Goal: Transaction & Acquisition: Purchase product/service

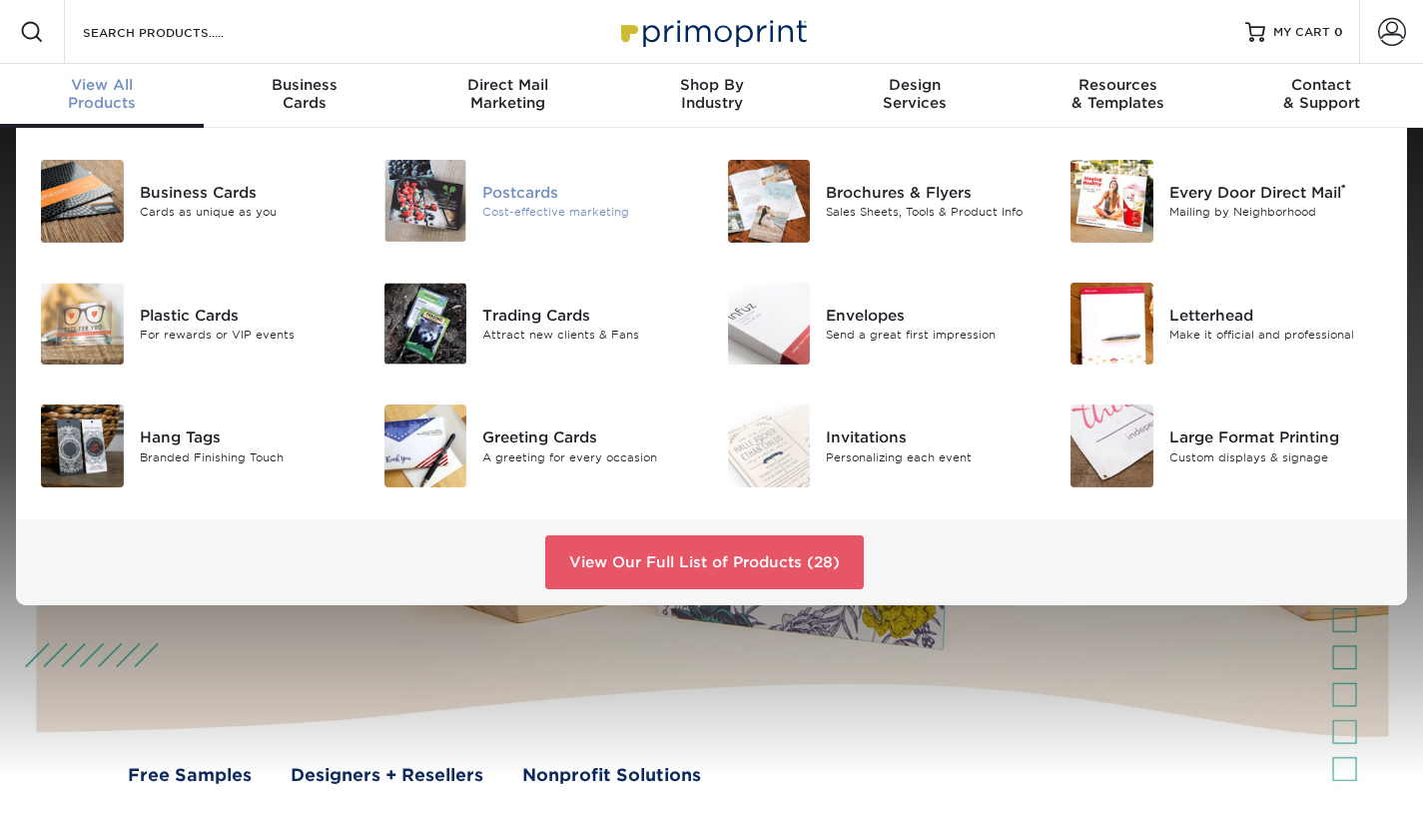
click at [483, 194] on div "Postcards" at bounding box center [589, 192] width 214 height 22
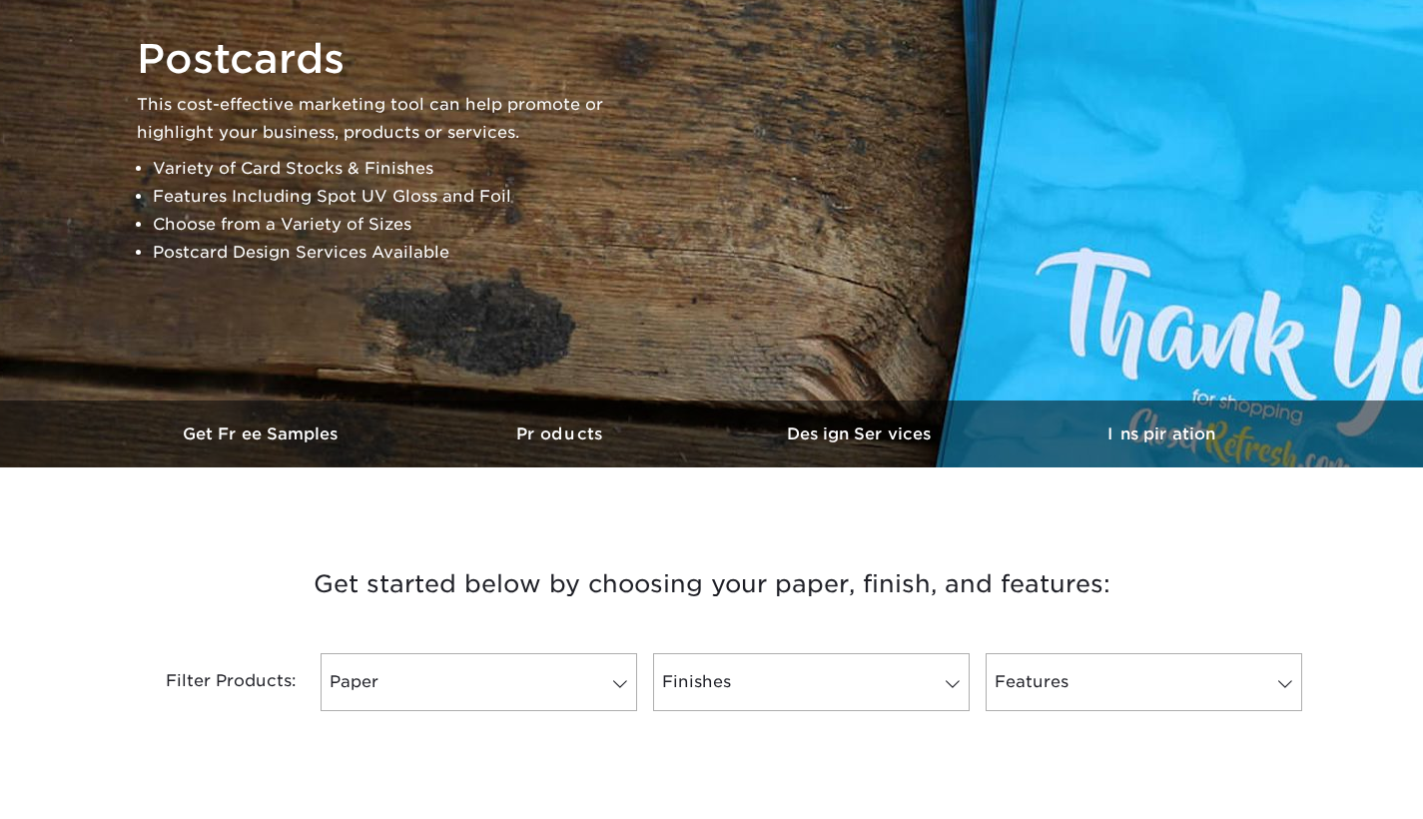
scroll to position [549, 0]
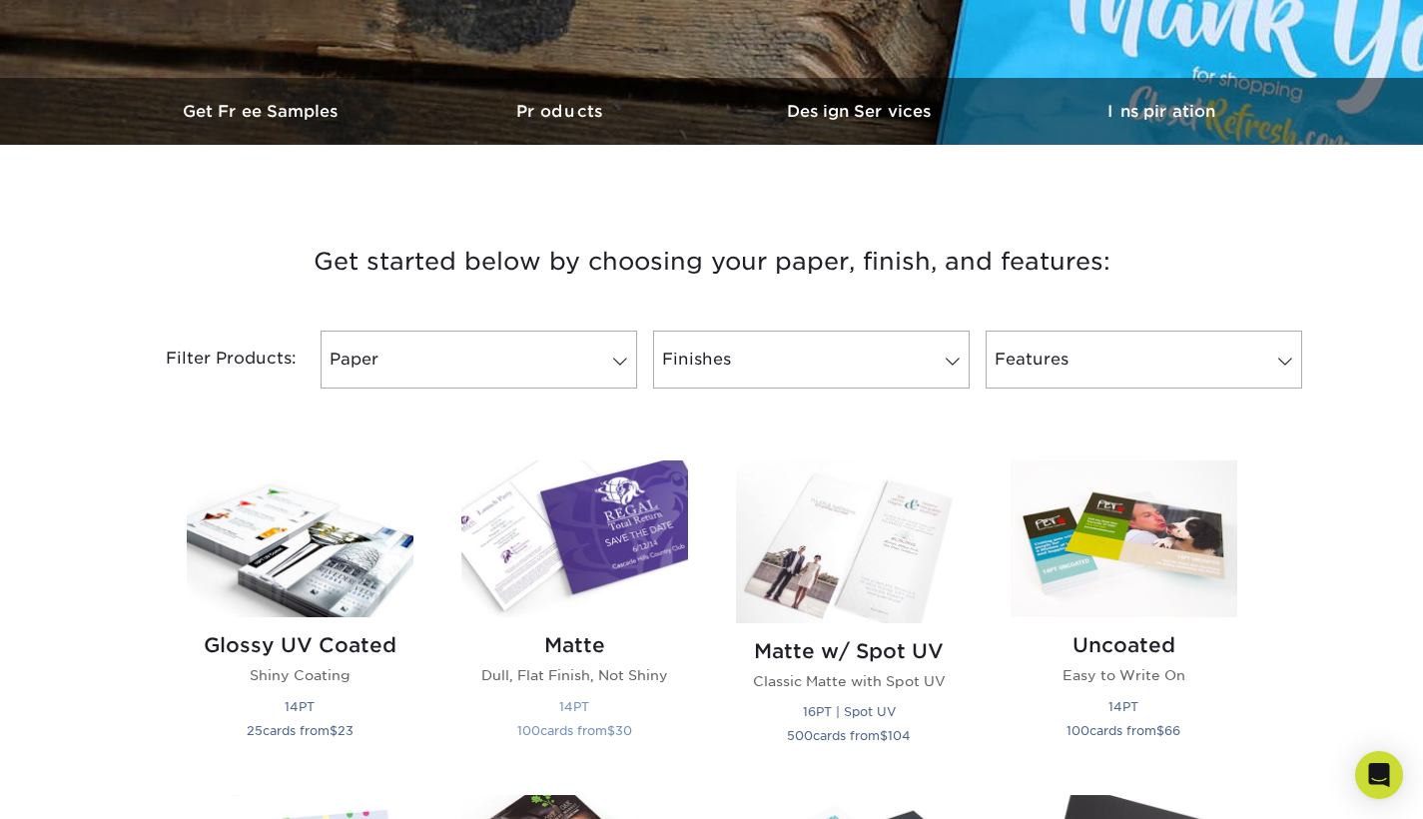
click at [643, 507] on img at bounding box center [574, 538] width 227 height 157
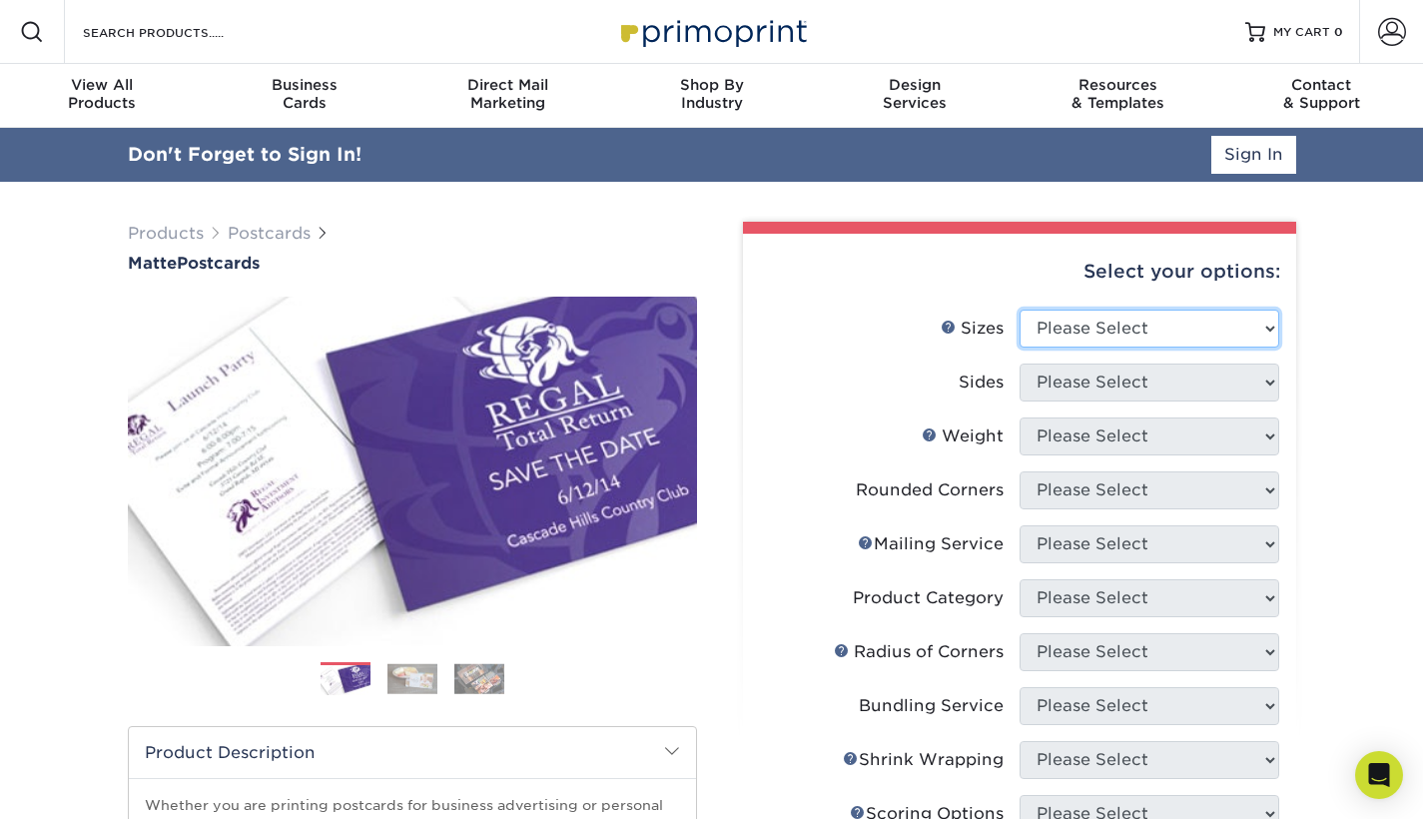
select select "4.00x6.00"
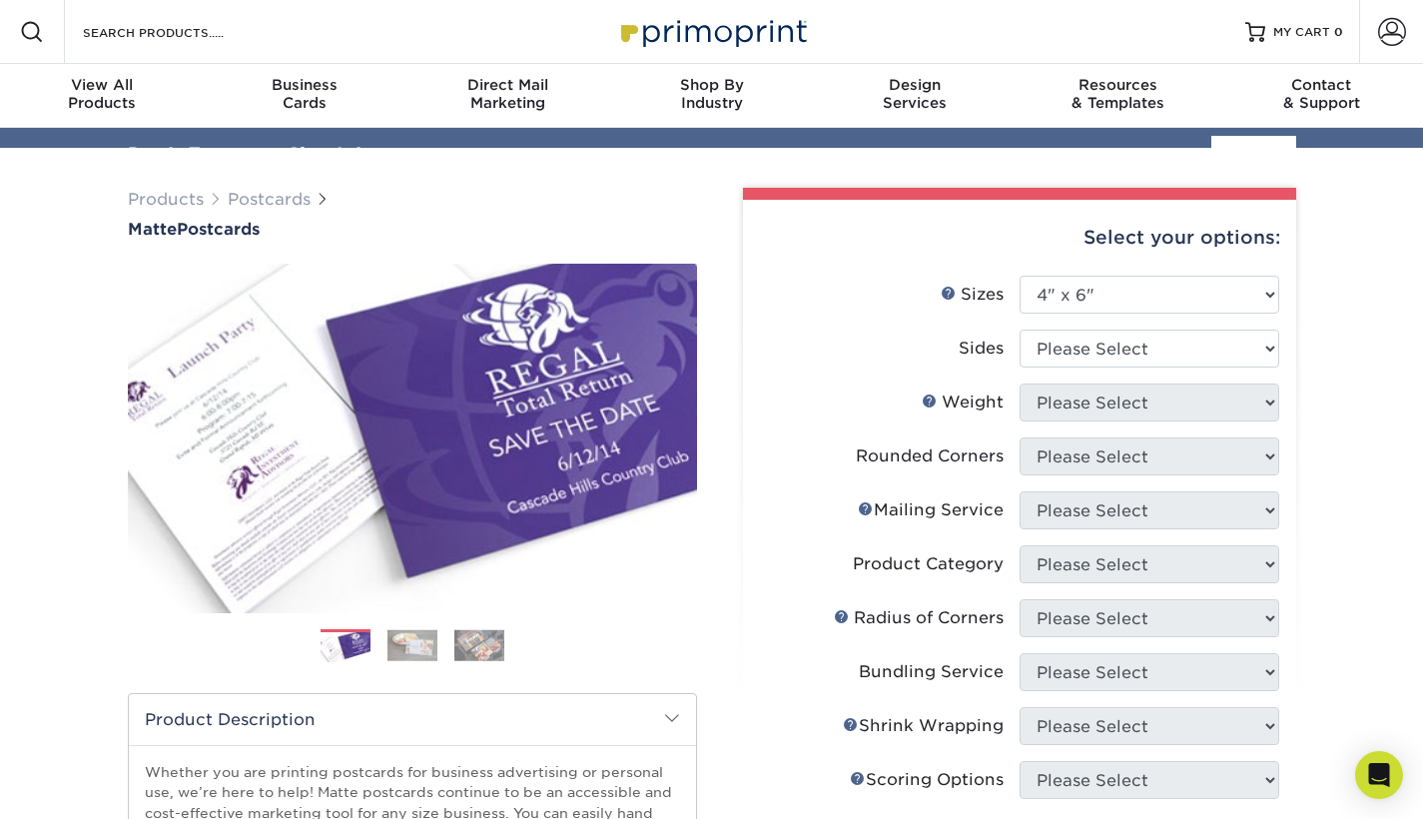
click at [1066, 378] on ul "Sizes Help Sizes Please Select 1.5" x 7" 2" x 4" 2" x 6" 2" x 7" 2" x 8" 2.12" …" at bounding box center [1019, 662] width 521 height 772
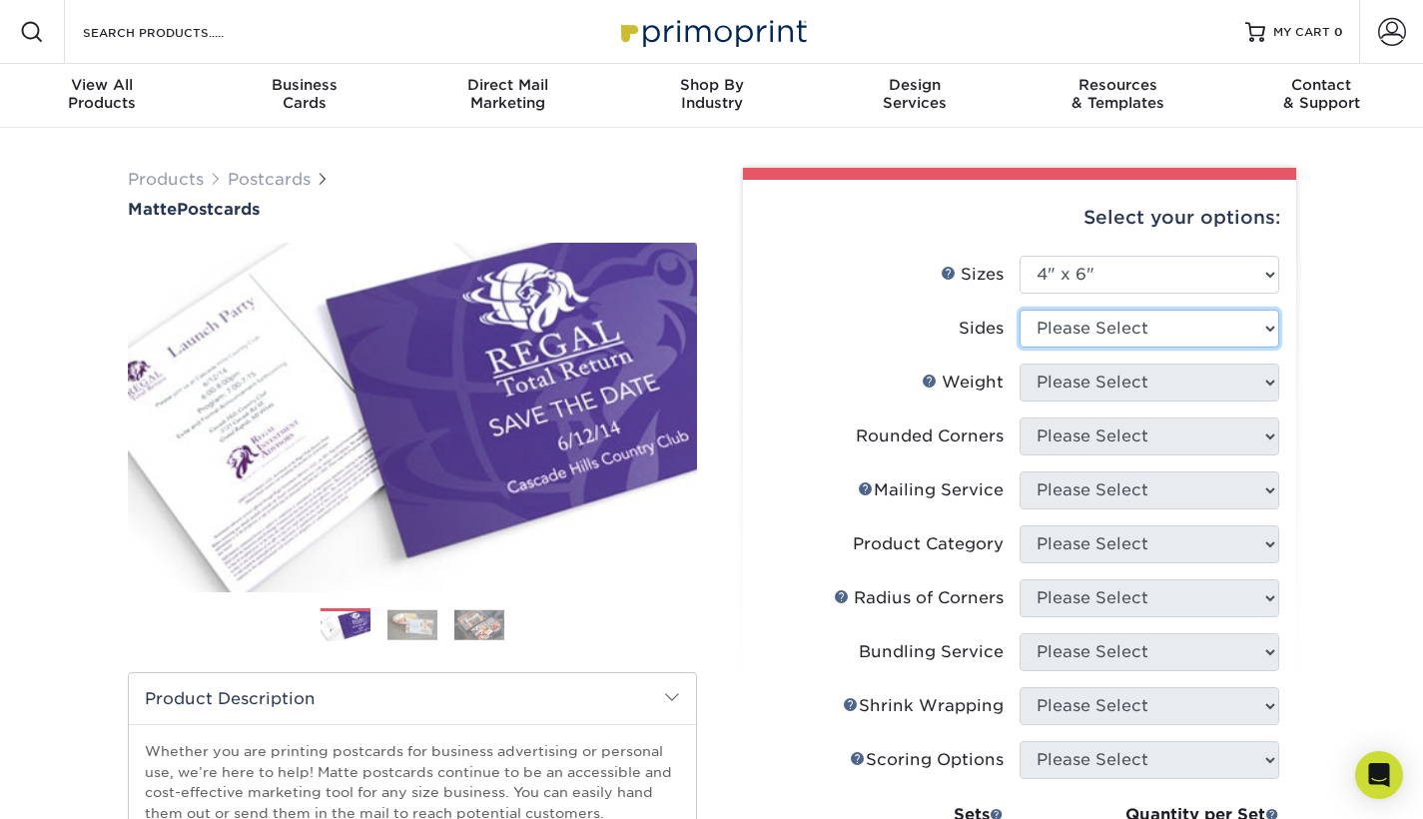
select select "13abbda7-1d64-4f25-8bb2-c179b224825d"
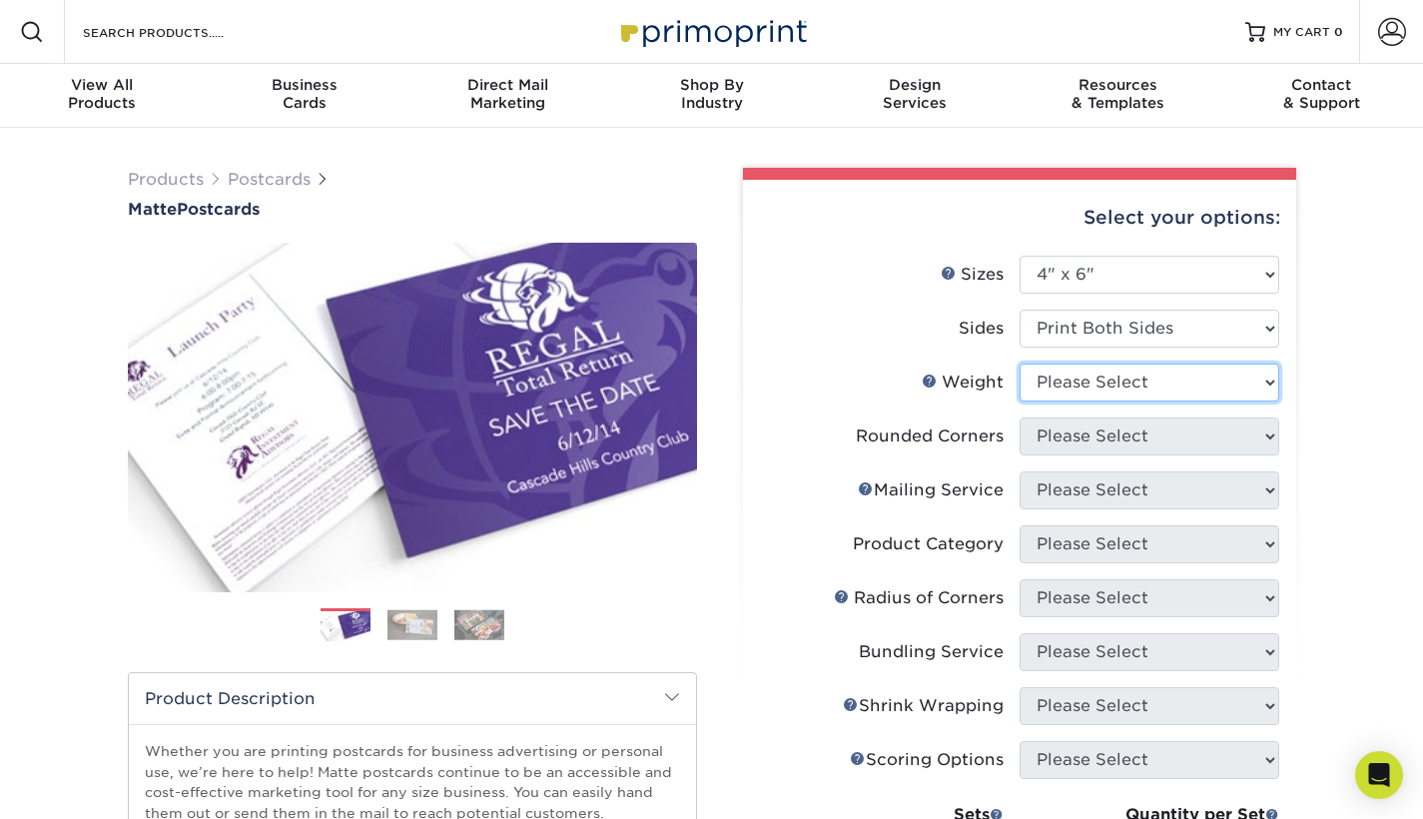
select select "16PT"
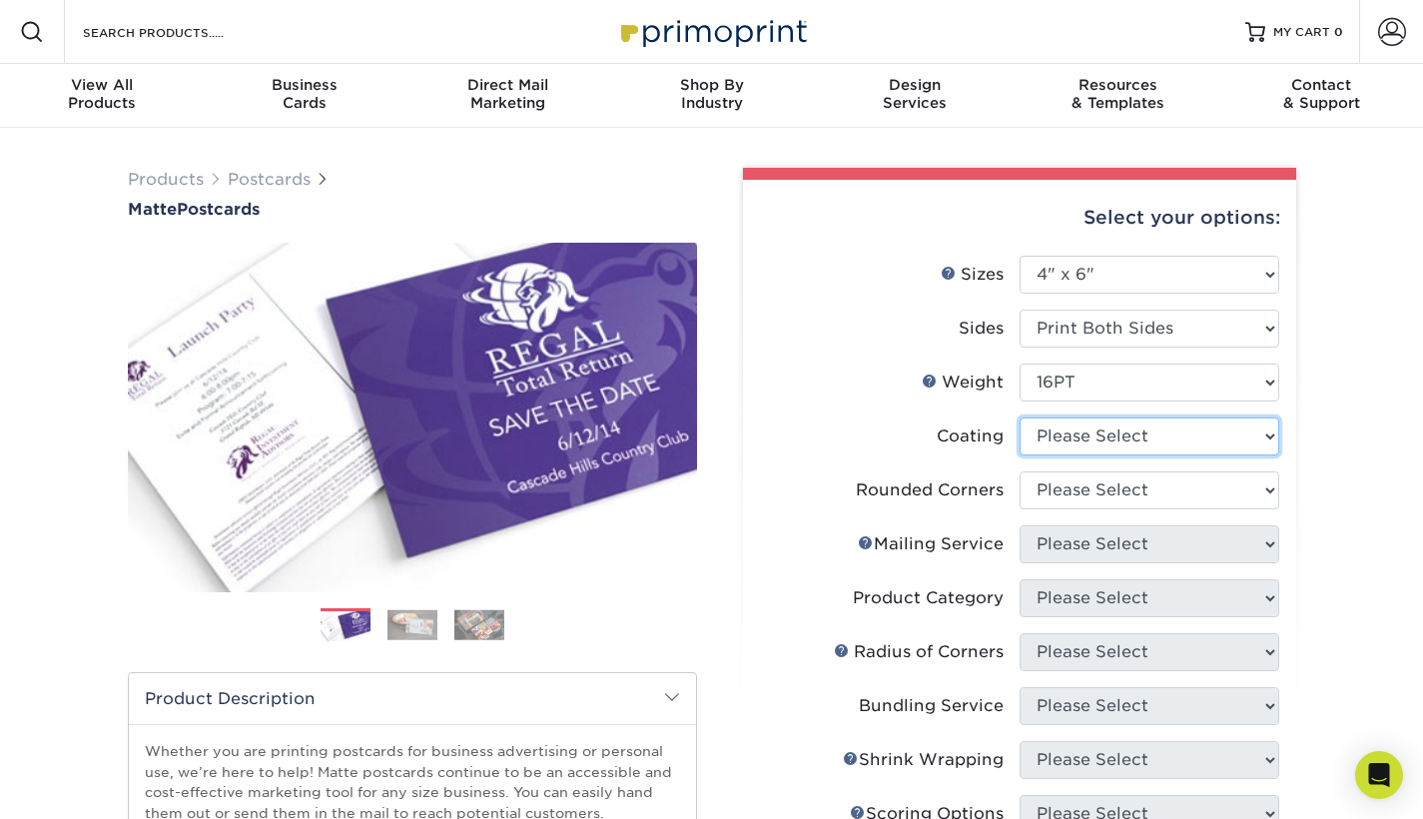
select select "121bb7b5-3b4d-429f-bd8d-bbf80e953313"
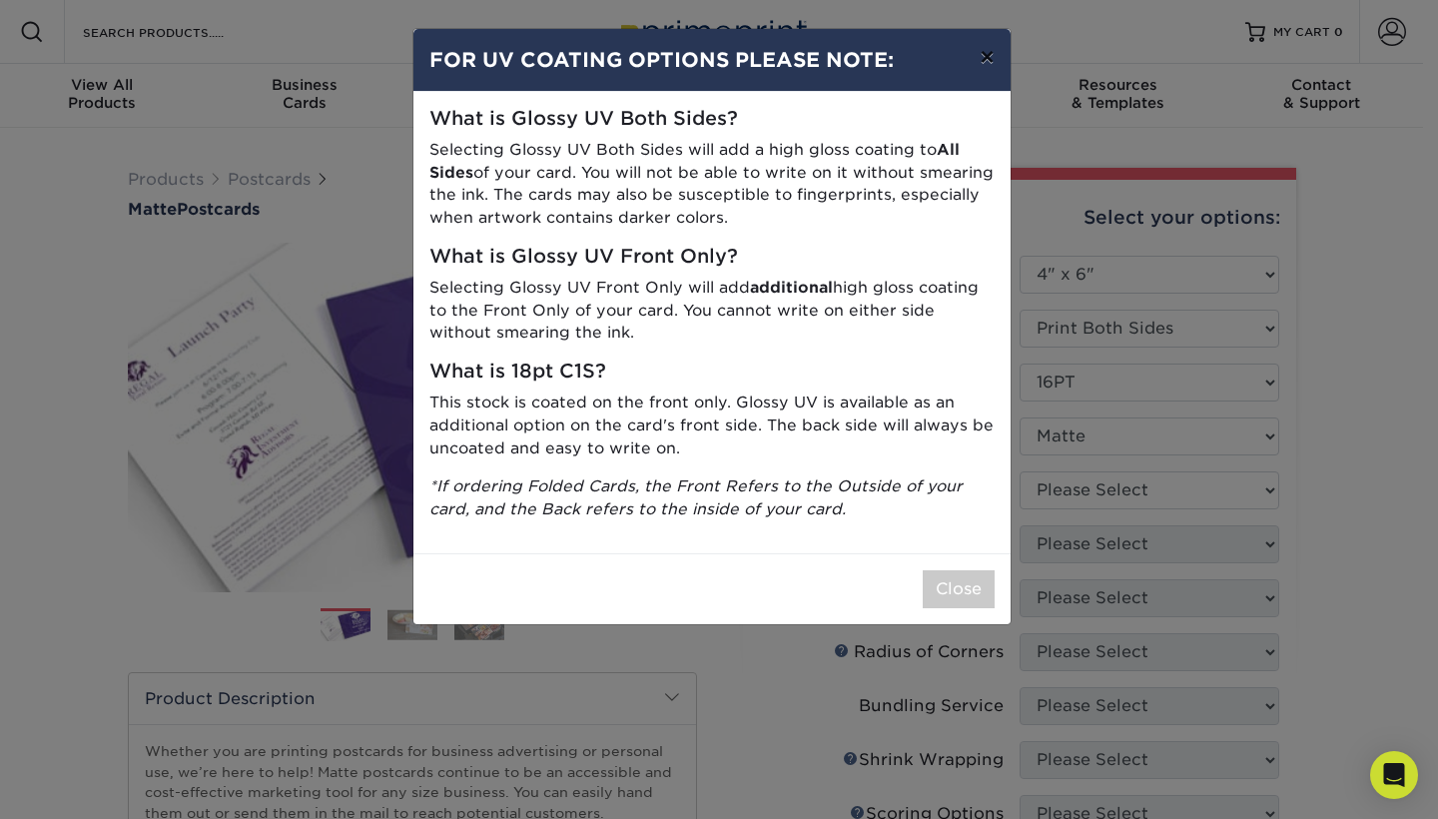
click at [985, 61] on button "×" at bounding box center [987, 57] width 46 height 56
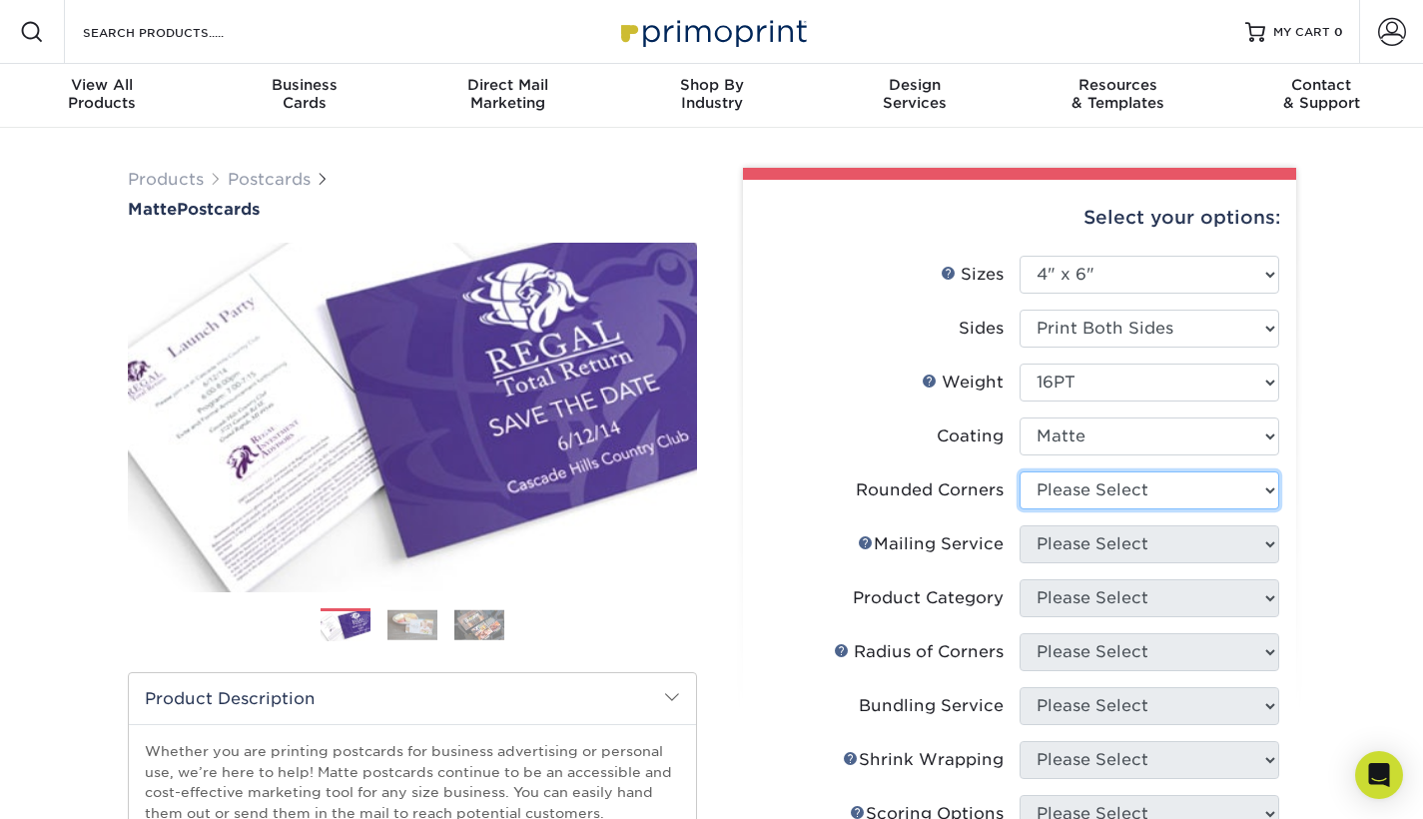
select select "0"
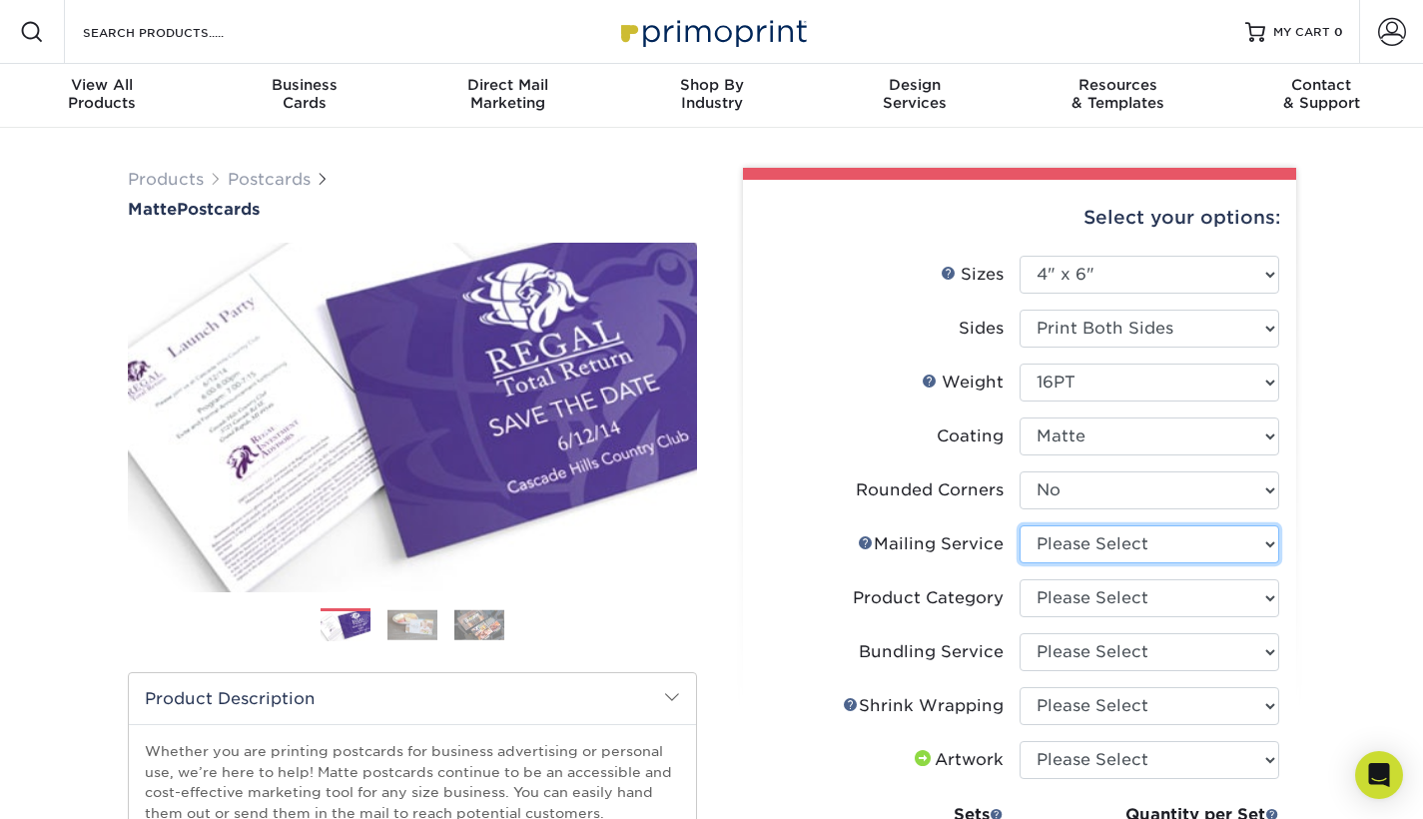
select select "3e5e9bdd-d78a-4c28-a41d-fe1407925ca6"
select select "9b7272e0-d6c8-4c3c-8e97-d3a1bcdab858"
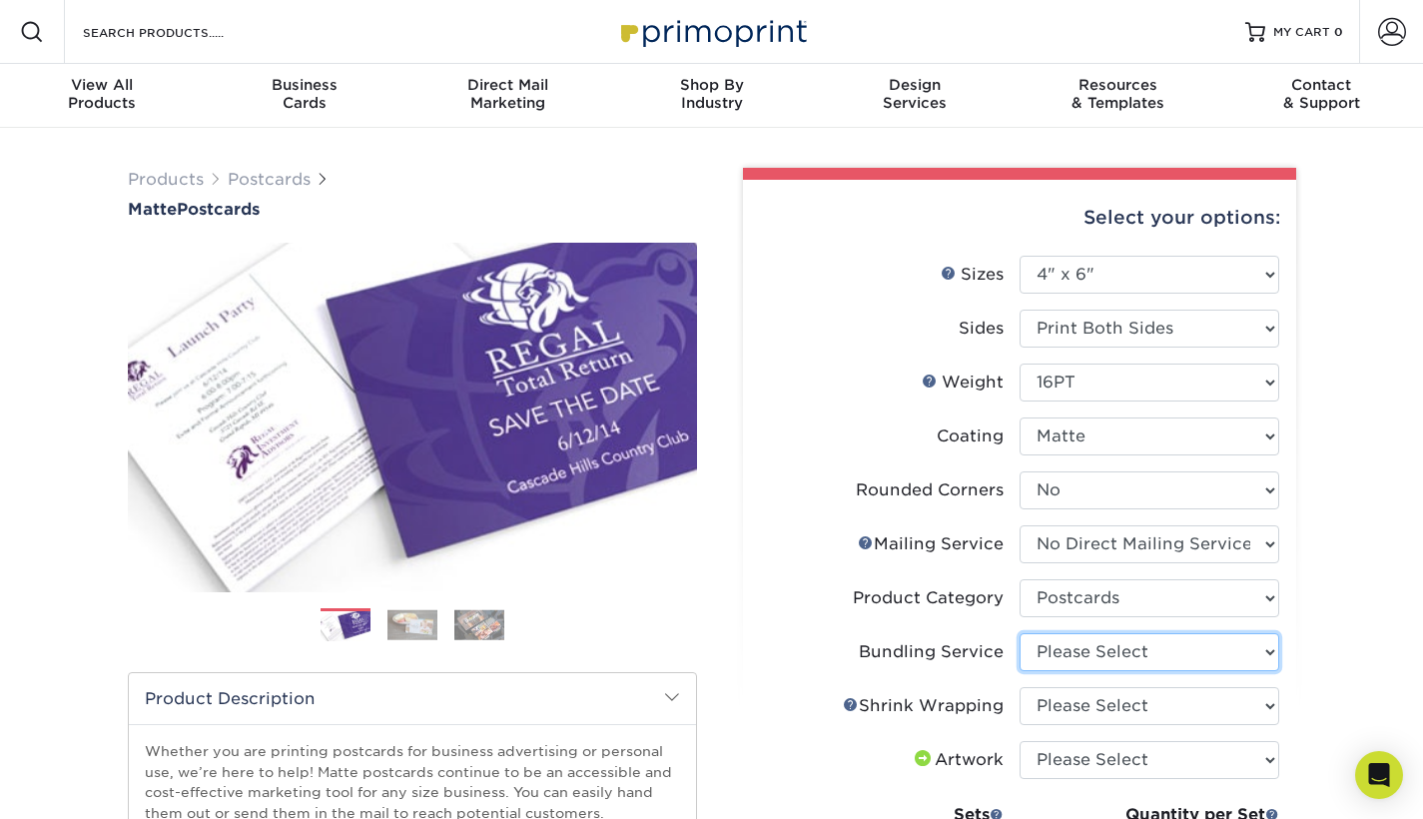
select select "58689abb-25c0-461c-a4c3-a80b627d6649"
select select "c8749376-e7da-41d0-b3dc-647faf84d907"
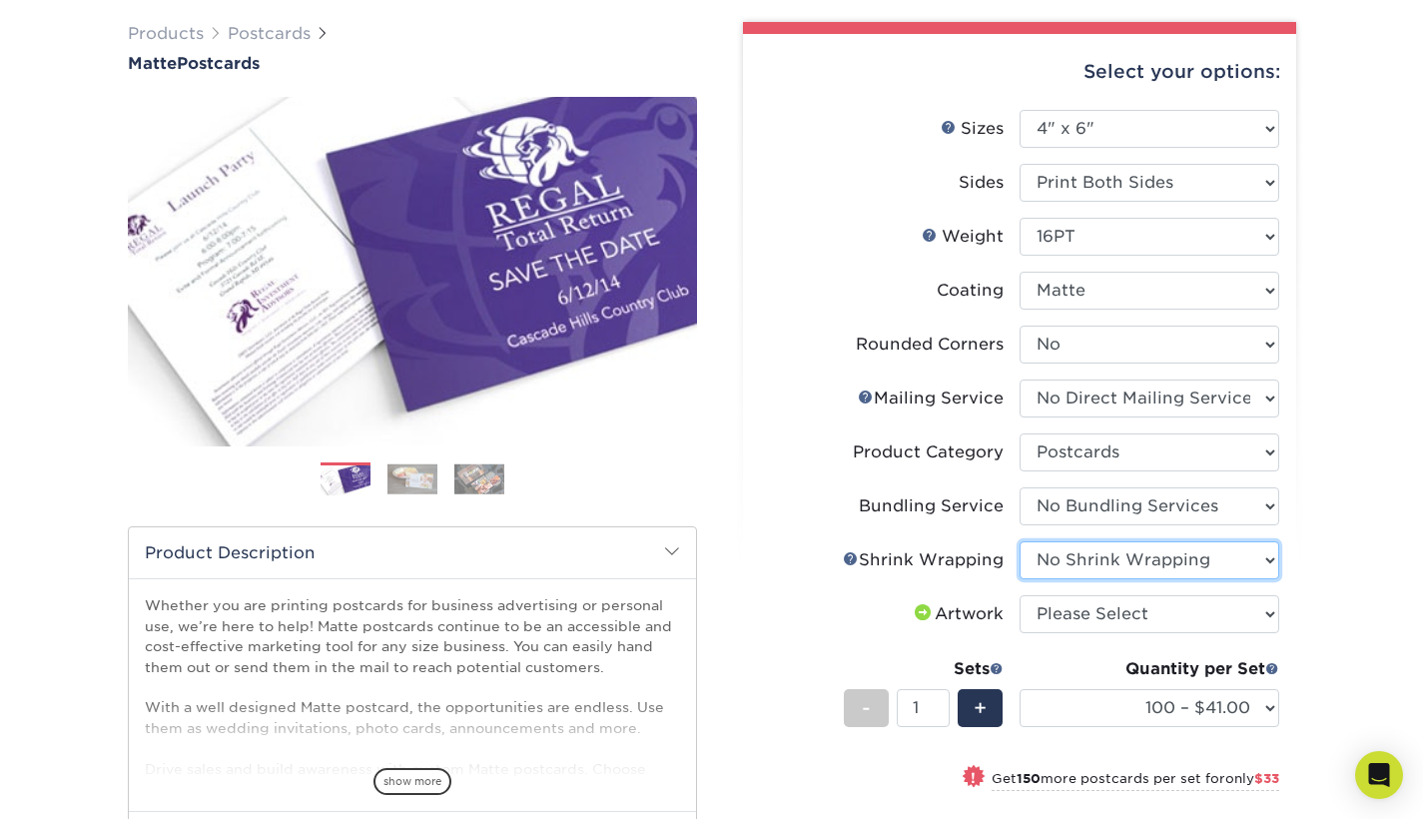
scroll to position [302, 0]
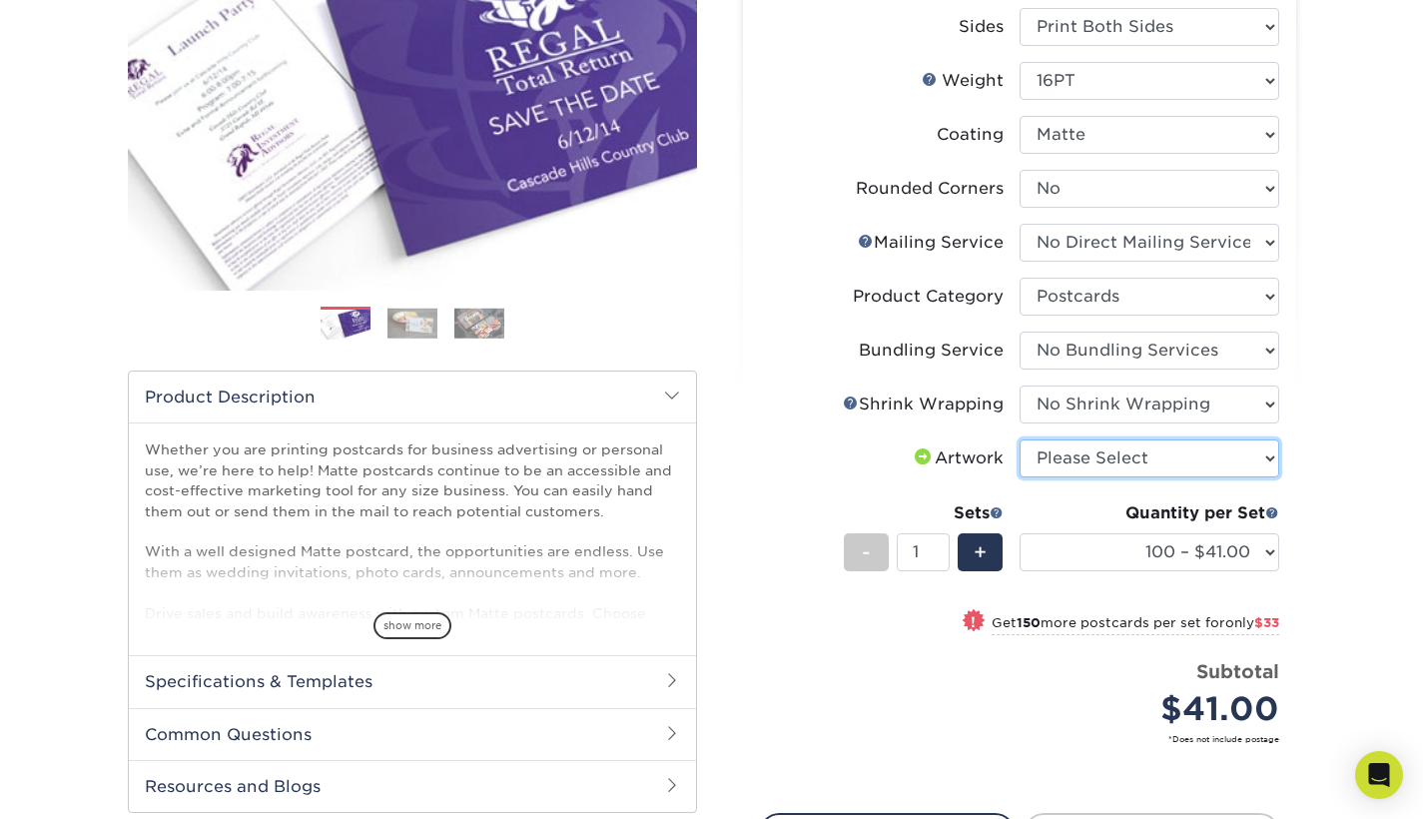
select select "upload"
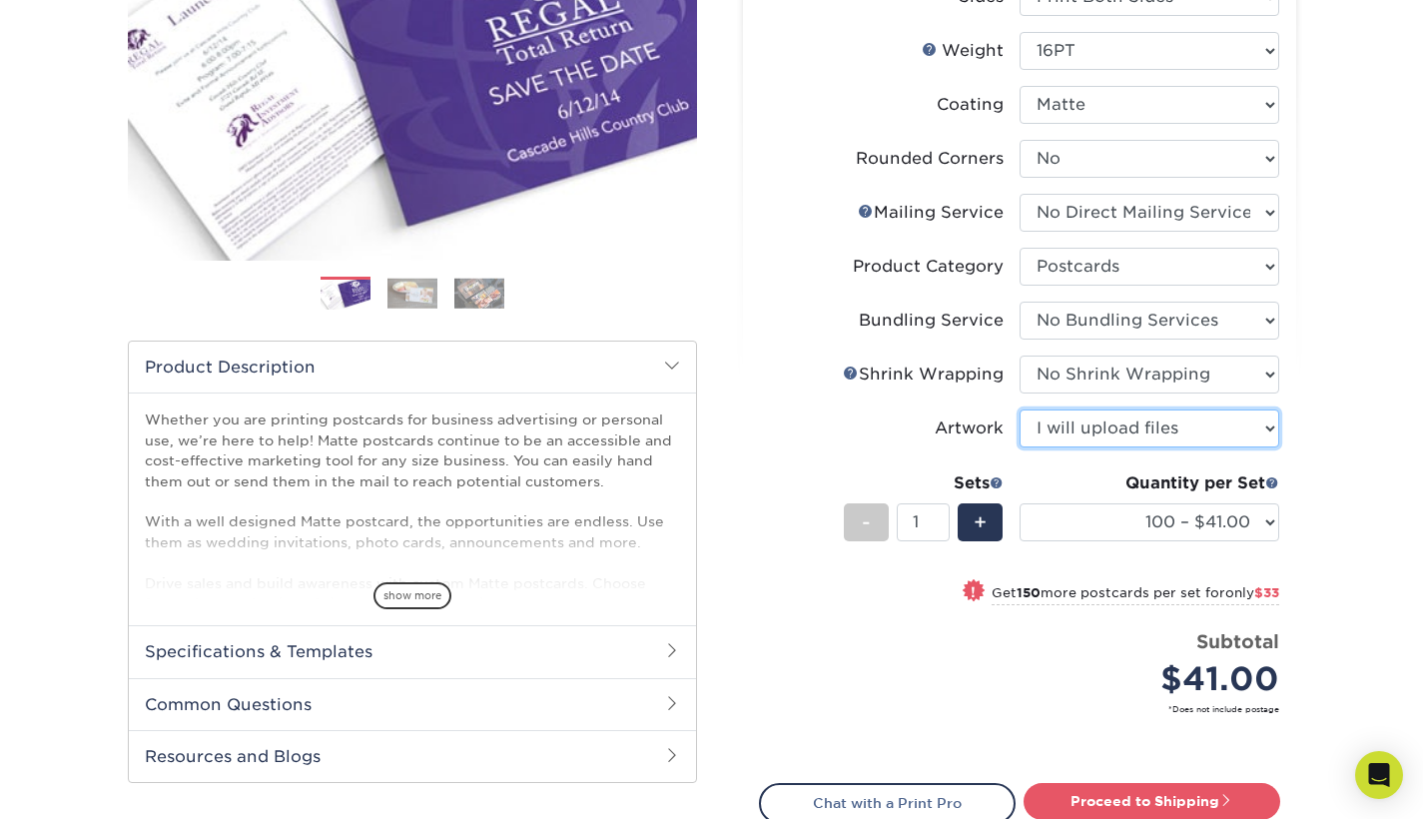
scroll to position [372, 0]
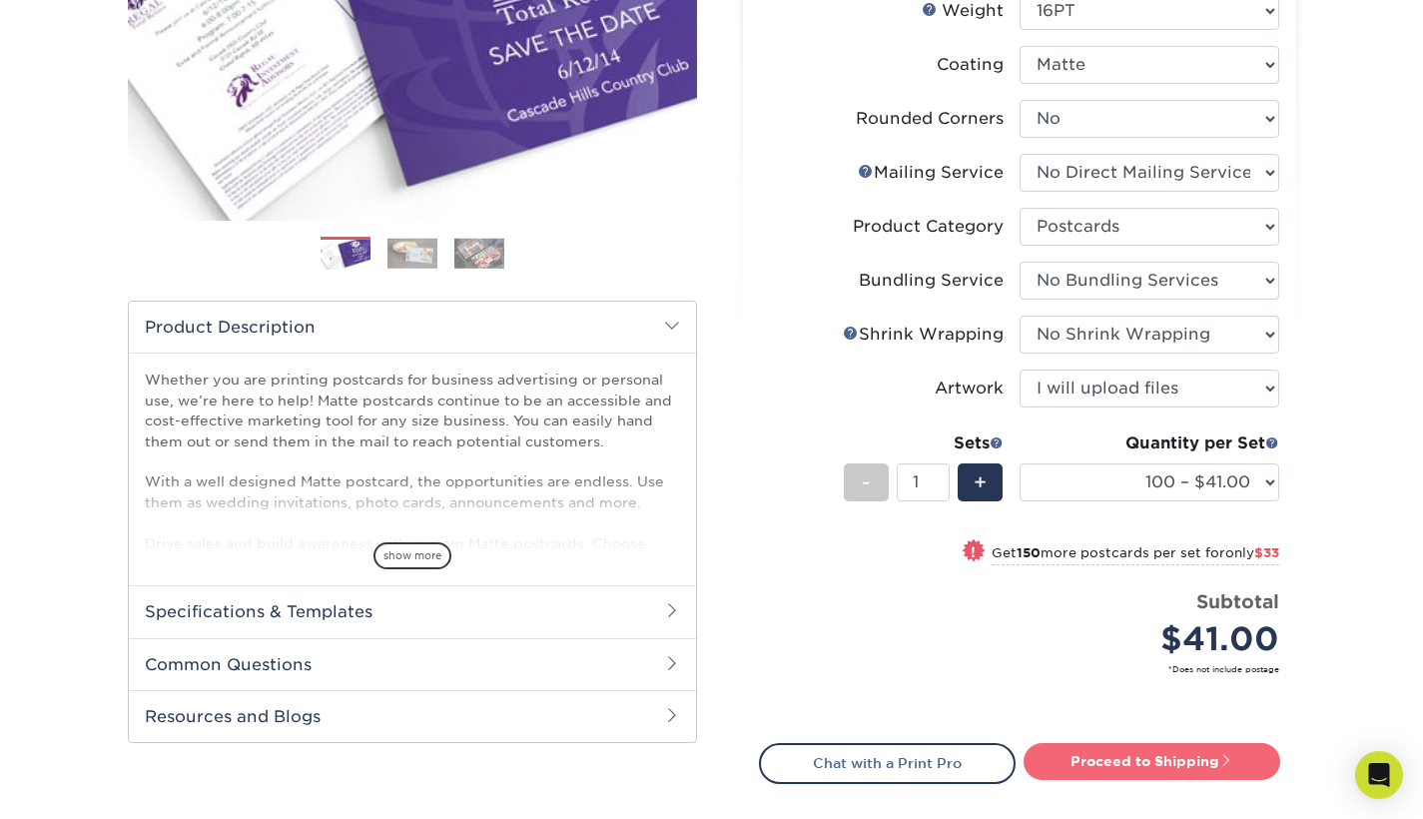
click at [1102, 763] on link "Proceed to Shipping" at bounding box center [1152, 761] width 257 height 36
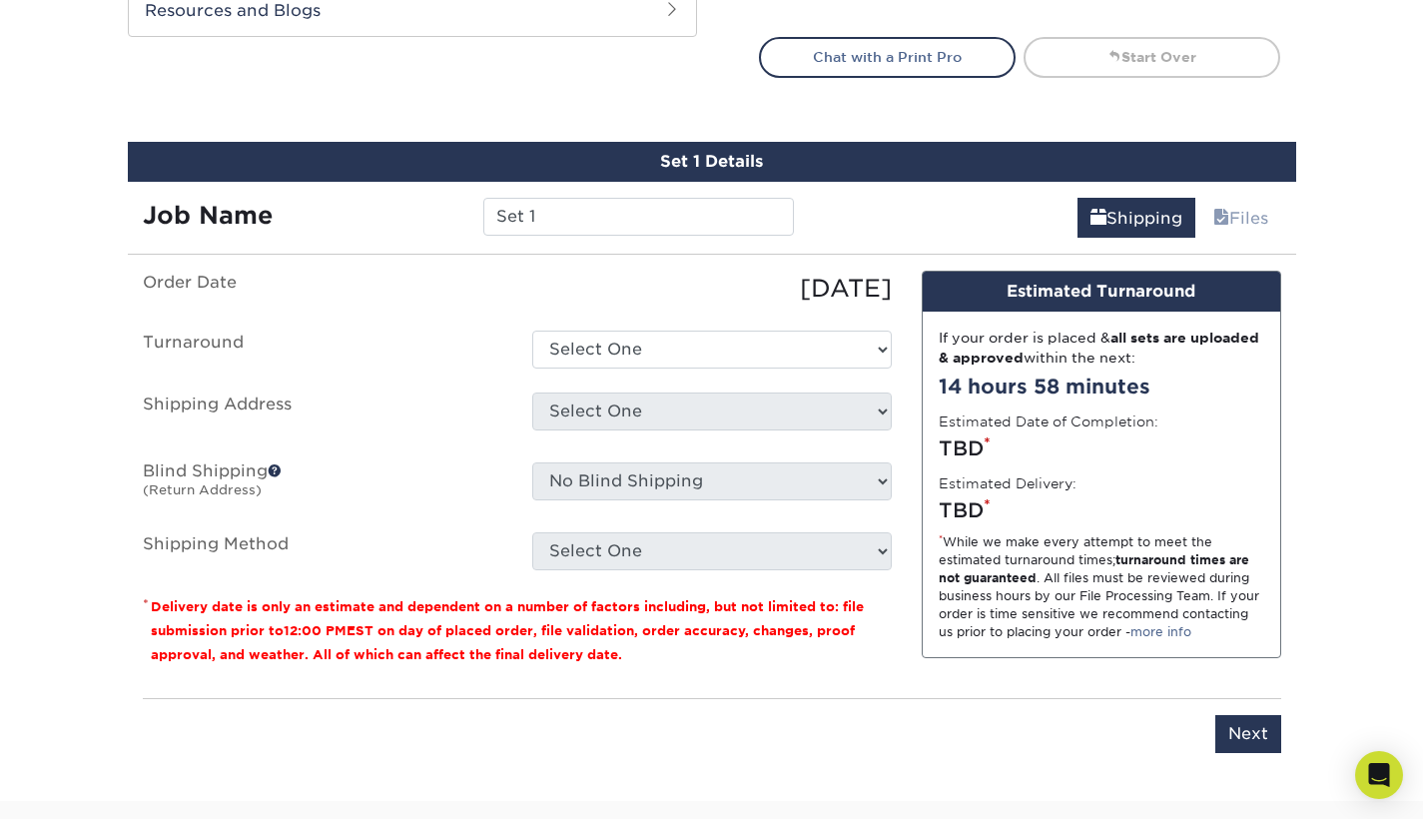
scroll to position [1168, 0]
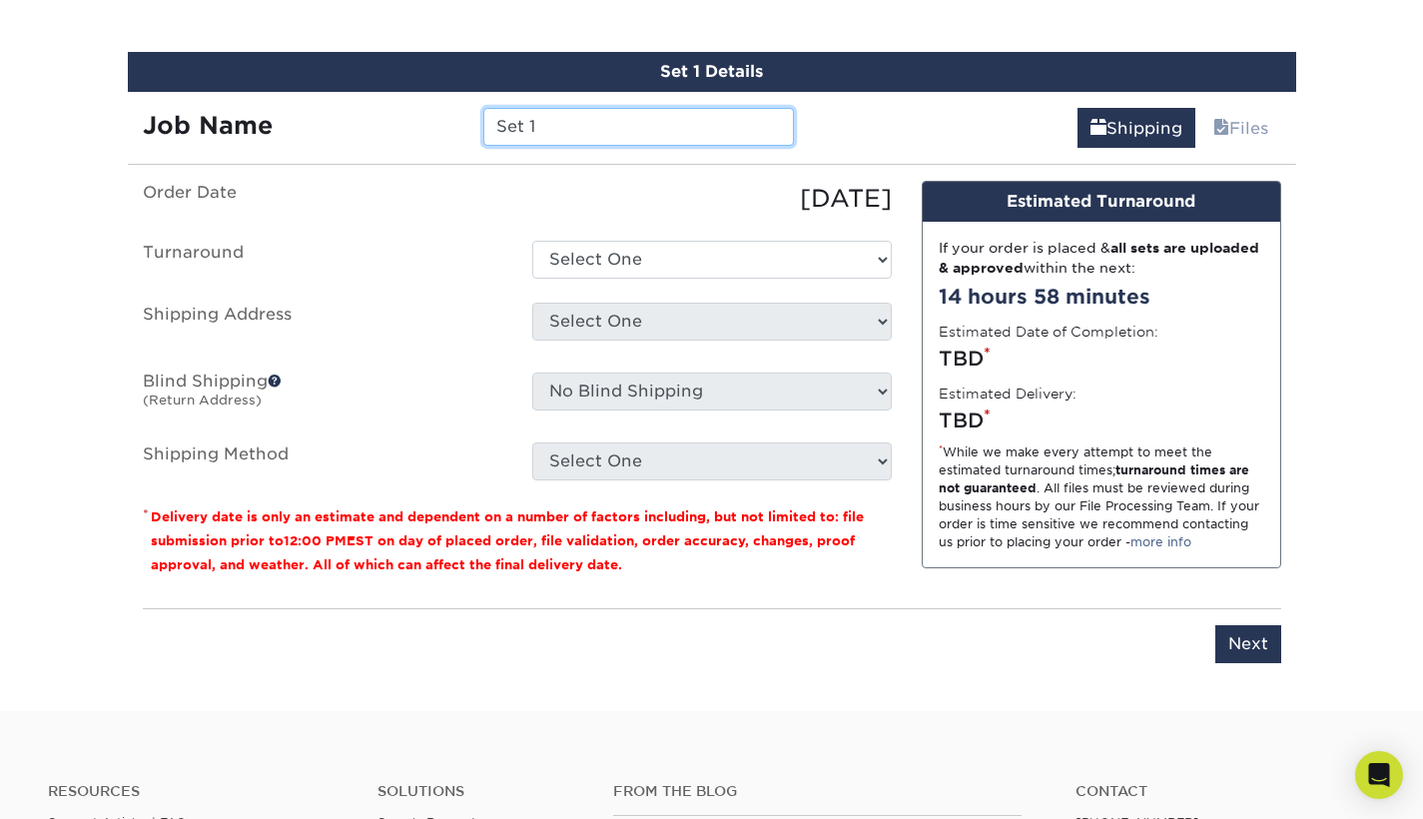
drag, startPoint x: 560, startPoint y: 128, endPoint x: 216, endPoint y: 130, distance: 344.6
click at [216, 130] on div "Job Name Set 1" at bounding box center [469, 127] width 682 height 38
type input "[PERSON_NAME] 2025"
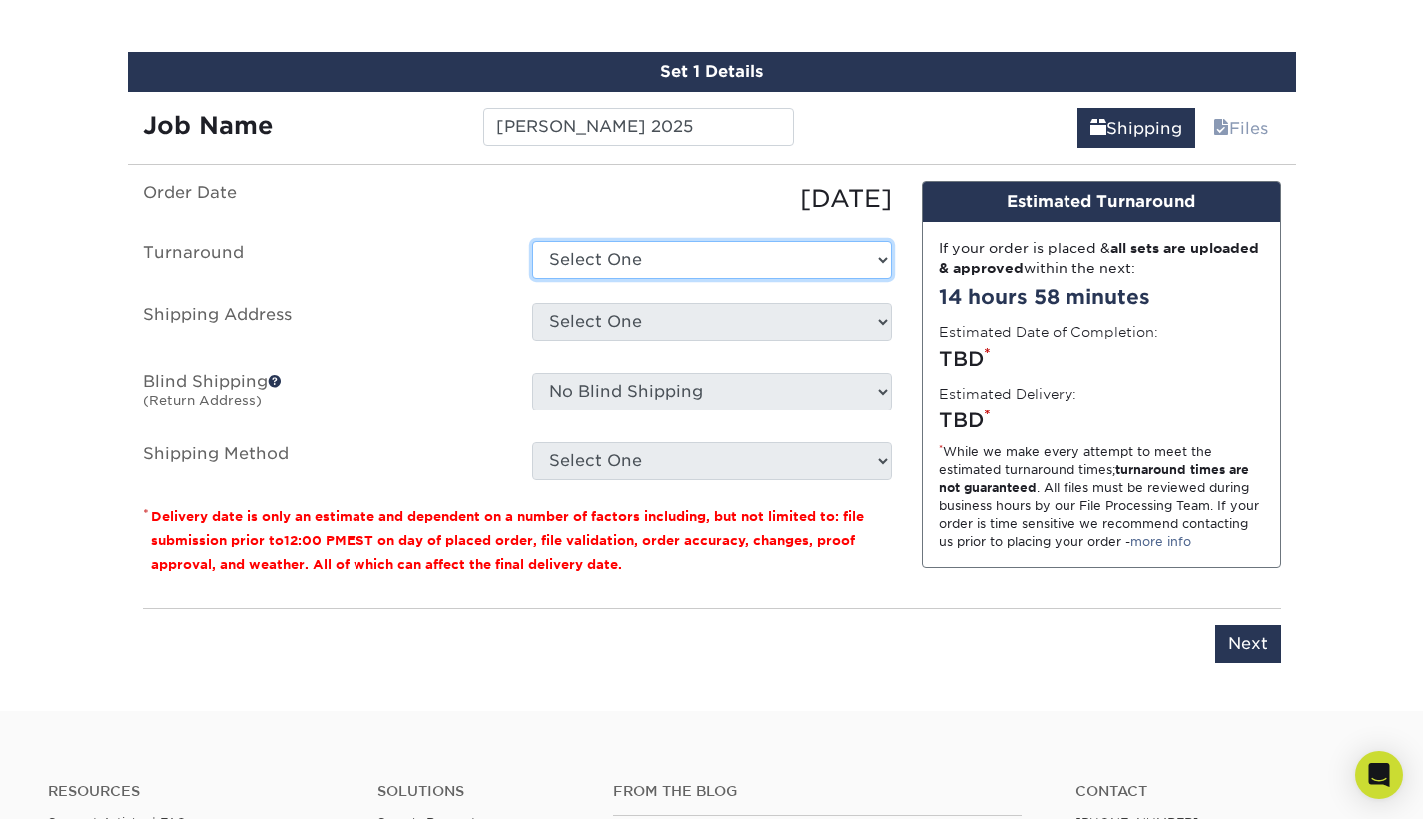
select select "73cfd1c5-b137-4543-9d73-c99ca6e029ab"
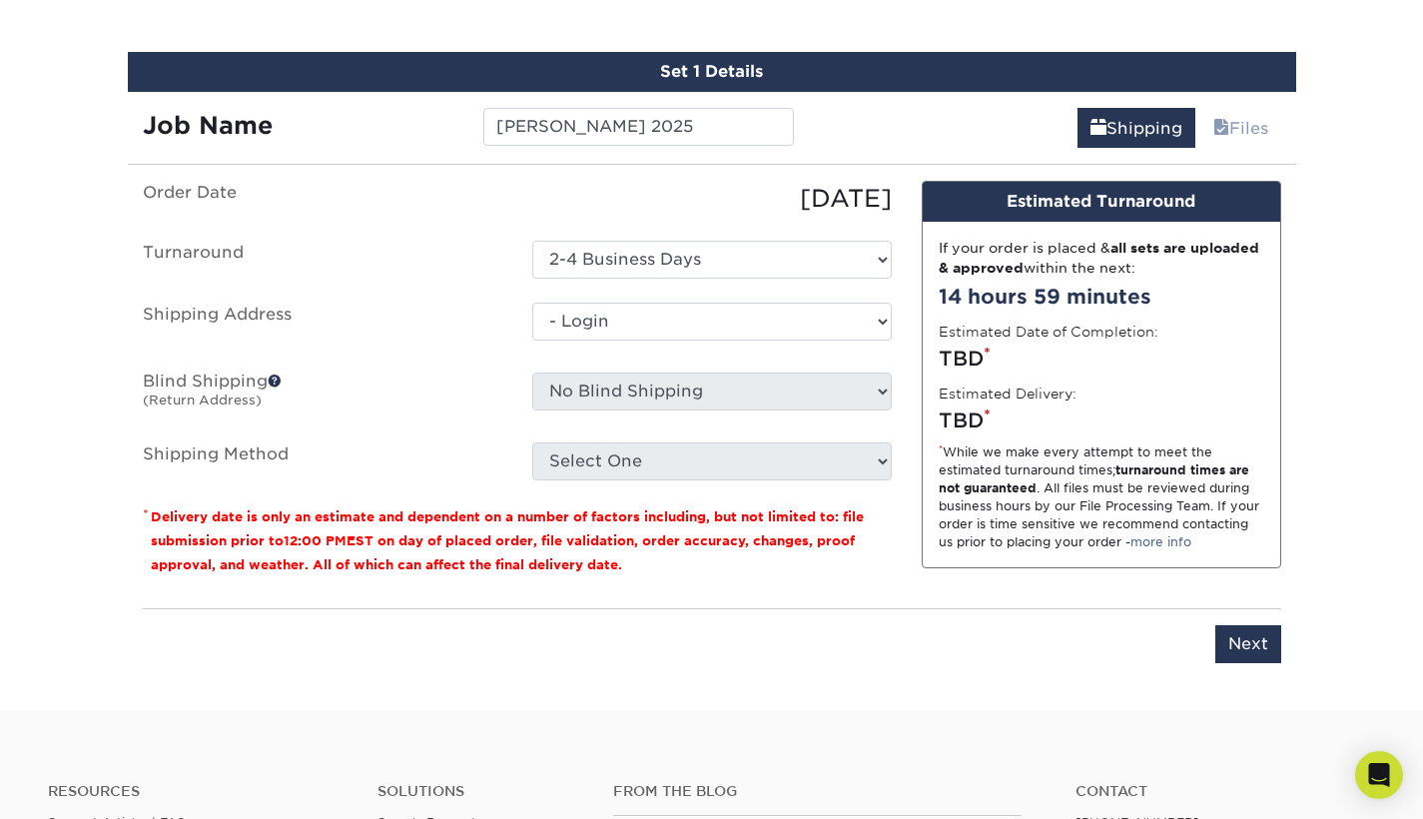
select select "-1"
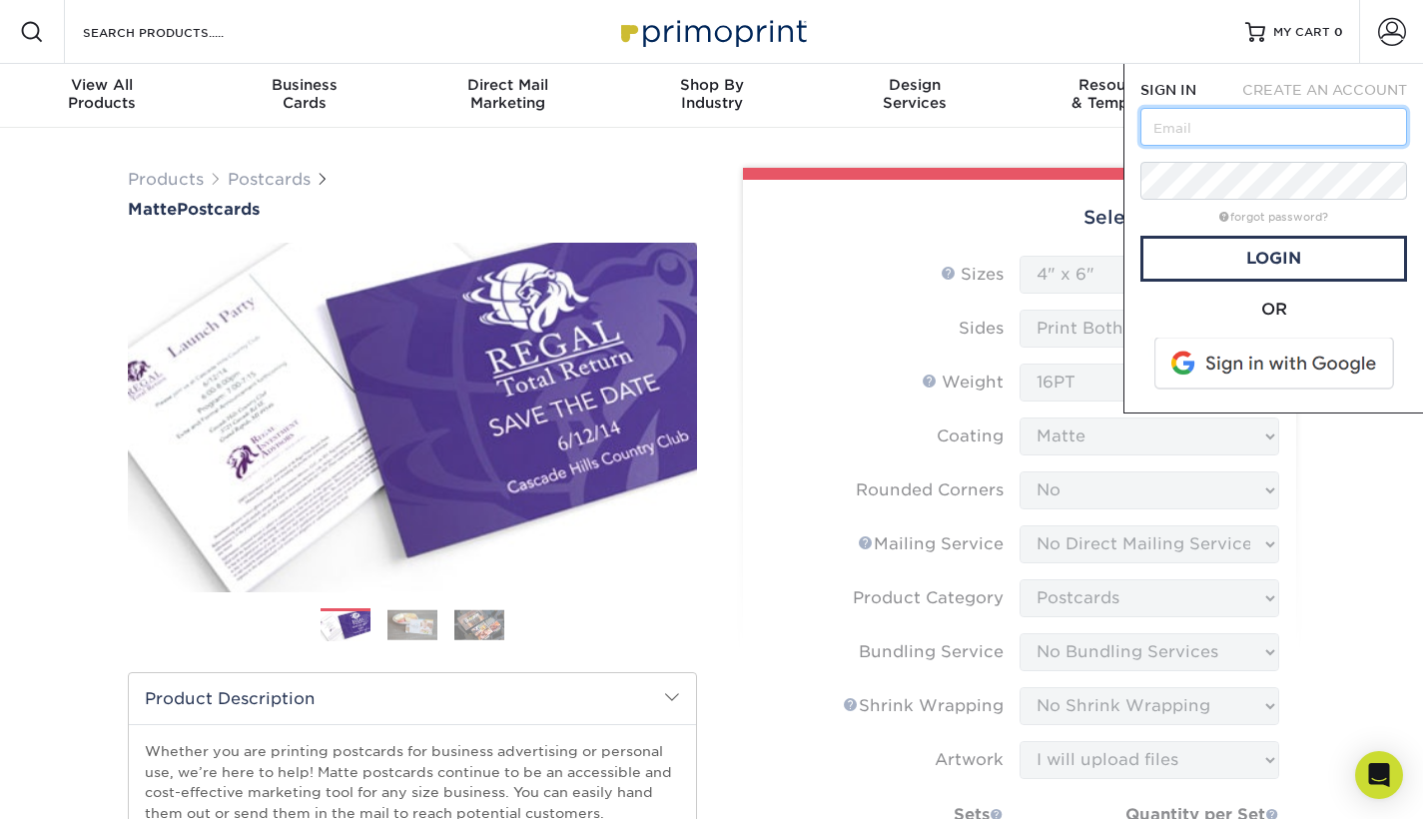
type input "[EMAIL_ADDRESS][DOMAIN_NAME]"
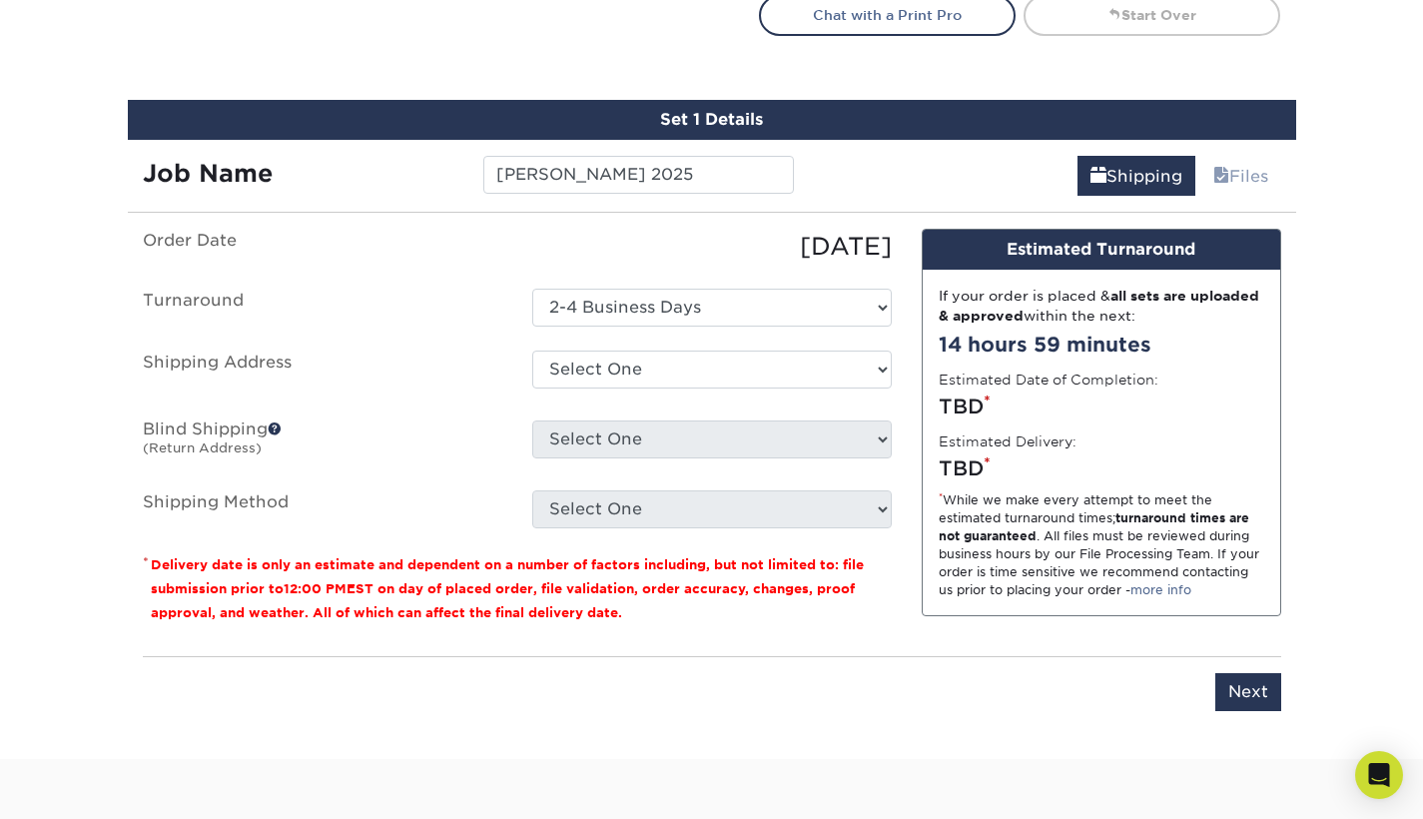
scroll to position [1232, 0]
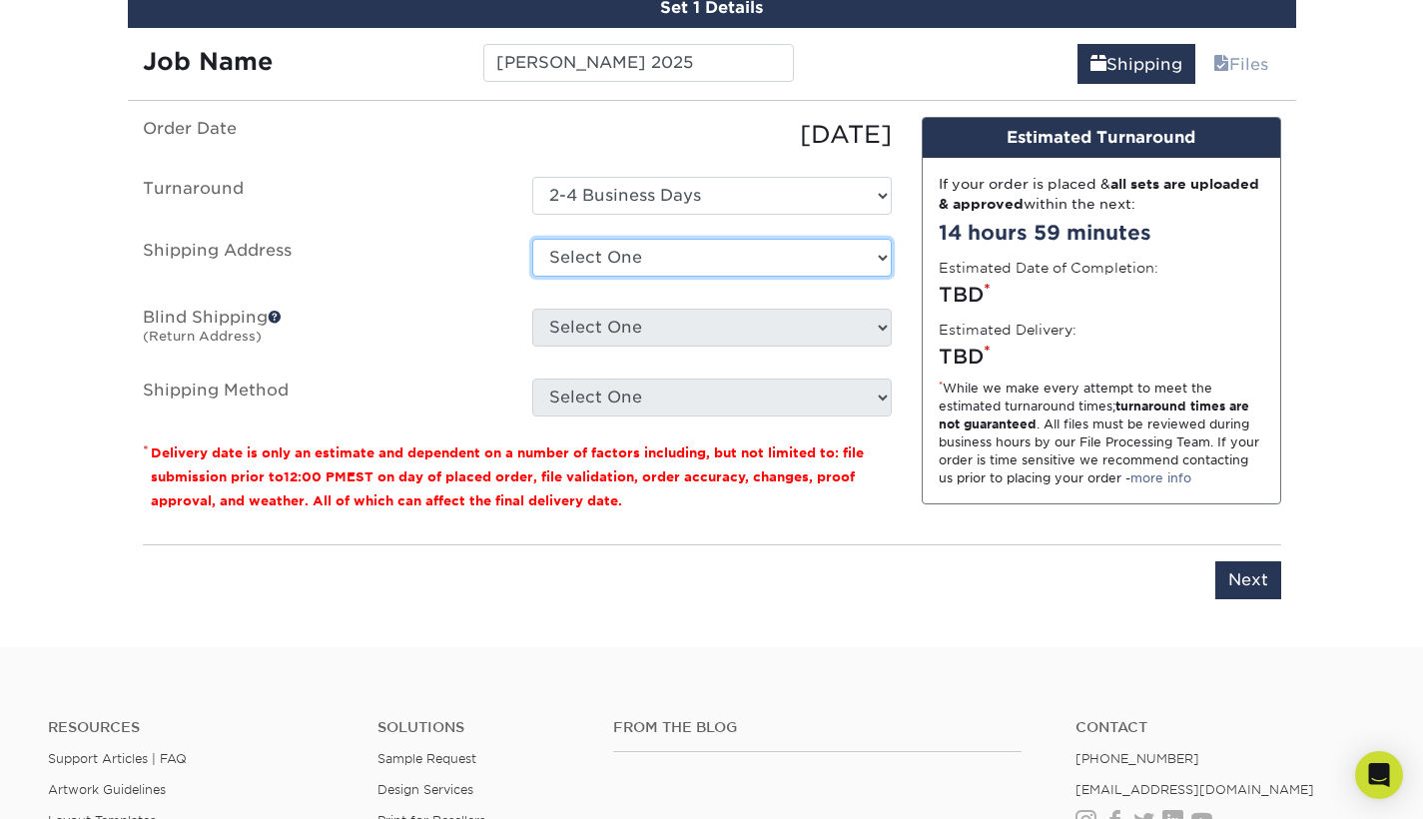
select select "216064"
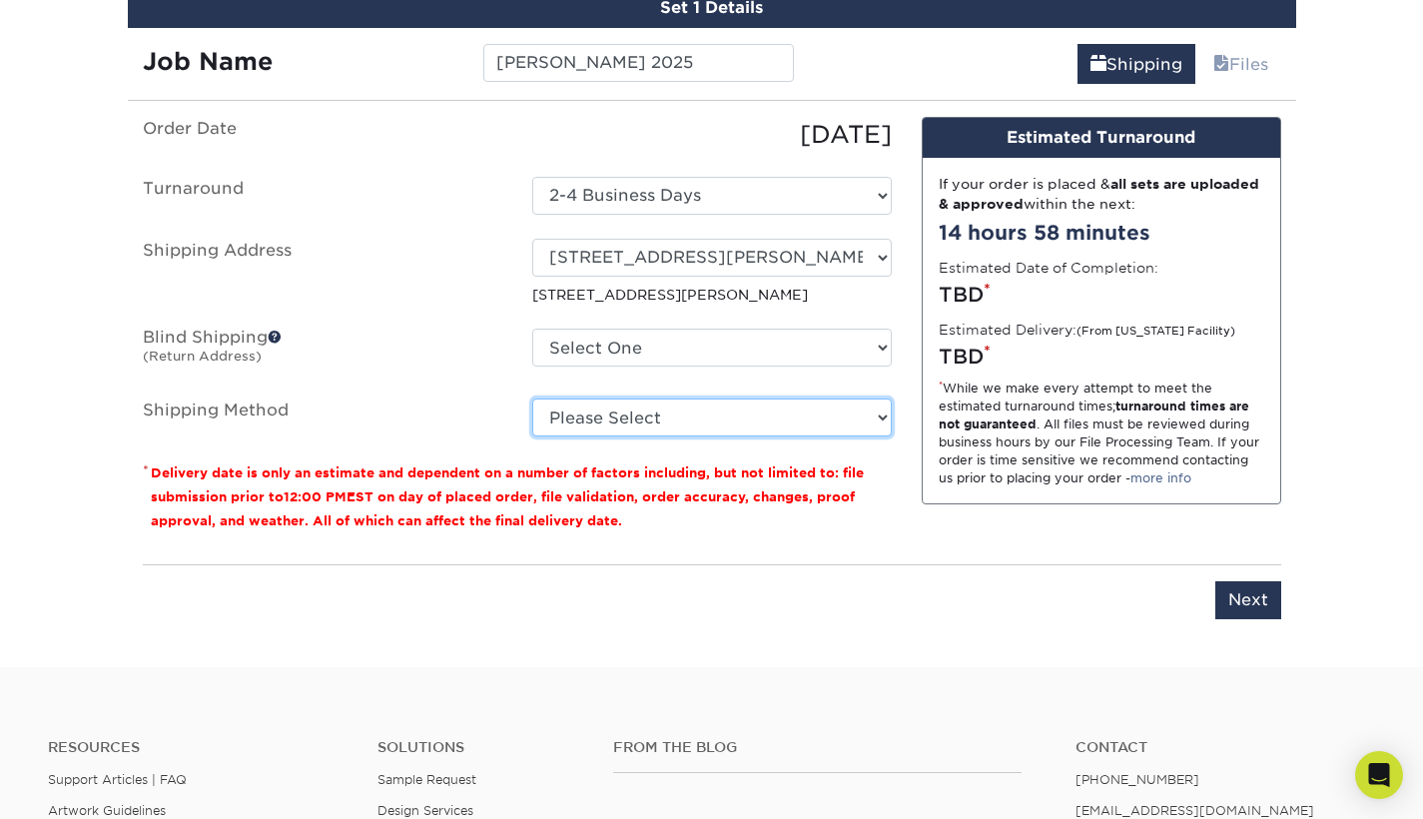
select select "03"
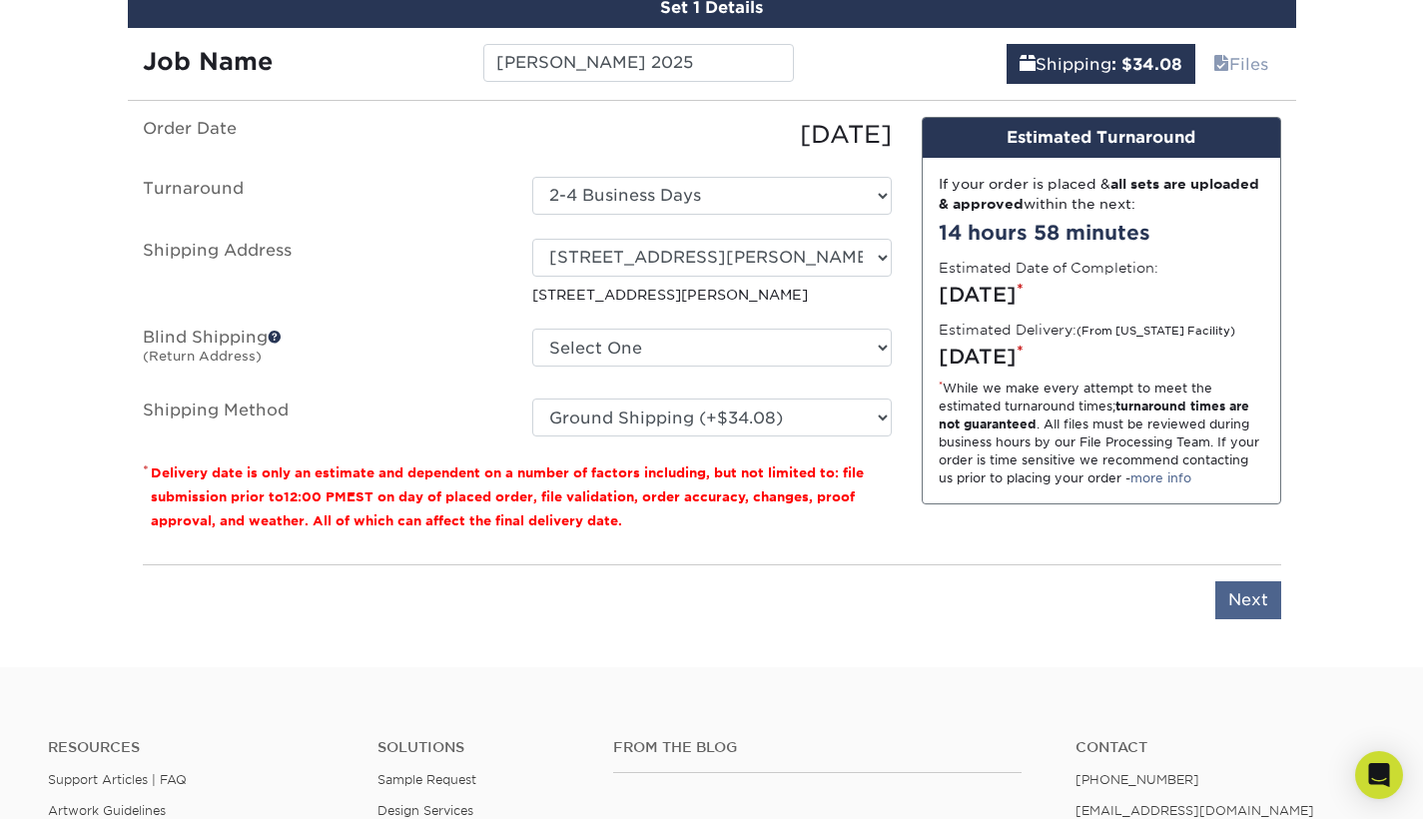
click at [1237, 601] on input "Next" at bounding box center [1249, 600] width 66 height 38
